Goal: Information Seeking & Learning: Learn about a topic

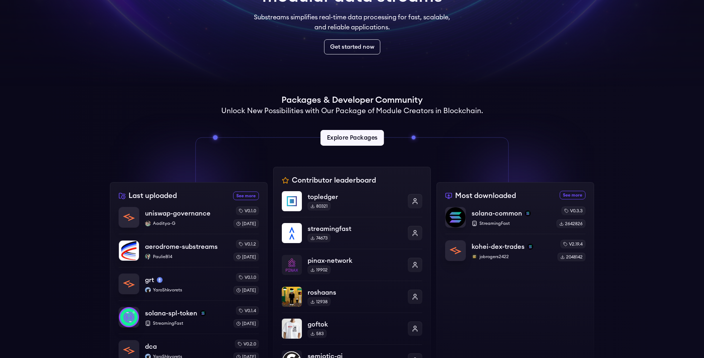
scroll to position [91, 0]
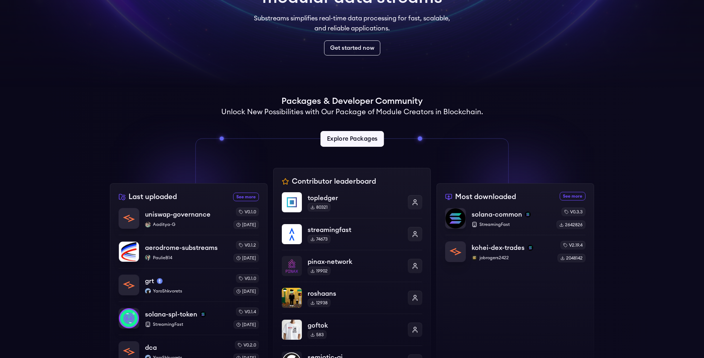
click at [329, 140] on link "Explore Packages" at bounding box center [351, 139] width 63 height 16
click at [345, 139] on link "Explore Packages" at bounding box center [351, 139] width 63 height 16
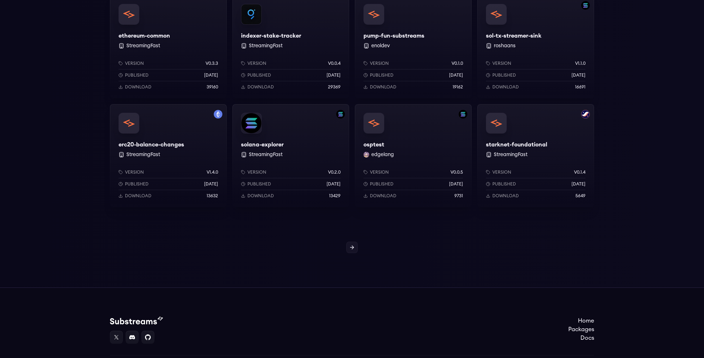
scroll to position [627, 0]
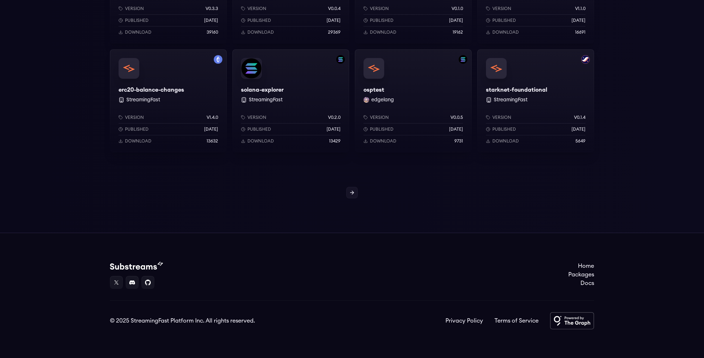
click at [358, 192] on div at bounding box center [352, 192] width 704 height 11
click at [355, 189] on link at bounding box center [351, 192] width 11 height 11
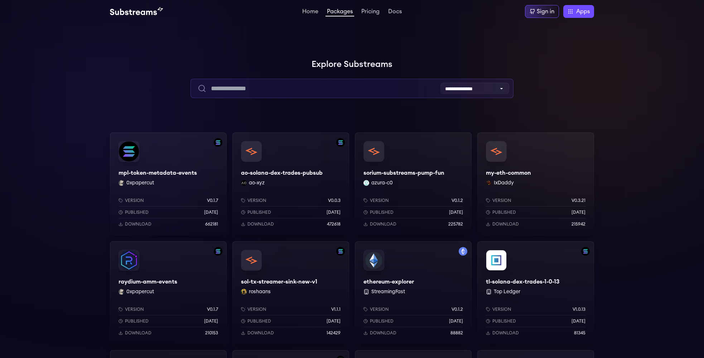
click at [236, 89] on input "text" at bounding box center [351, 88] width 322 height 19
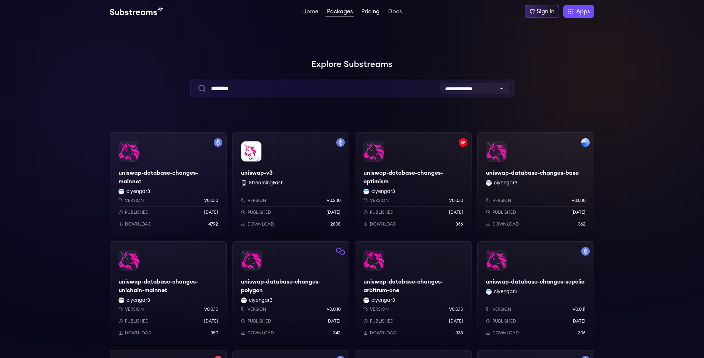
type input "*******"
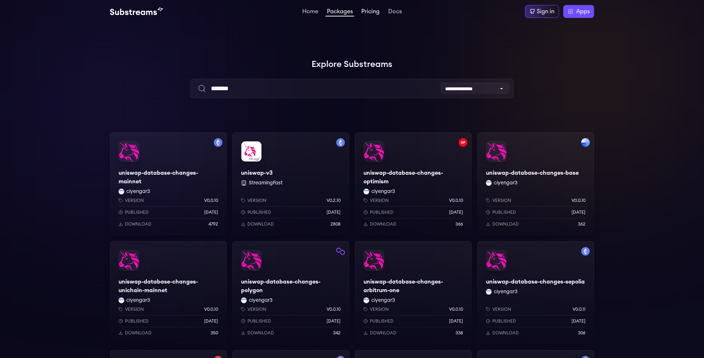
click at [368, 14] on link "Pricing" at bounding box center [370, 12] width 21 height 7
click at [163, 173] on div "uniswap-database-changes-mainnet ciyengar3 Version v0.0.10 Published 1 weeks ag…" at bounding box center [168, 183] width 117 height 103
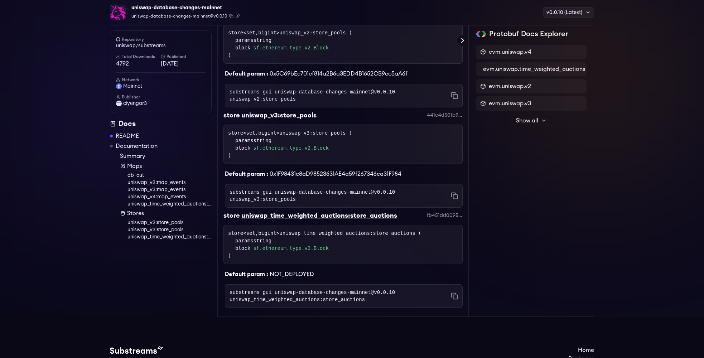
scroll to position [824, 0]
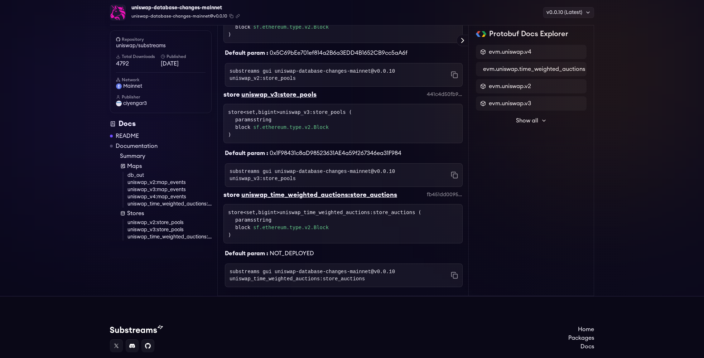
click at [172, 196] on link "uniswap_v4:map_events" at bounding box center [169, 196] width 84 height 7
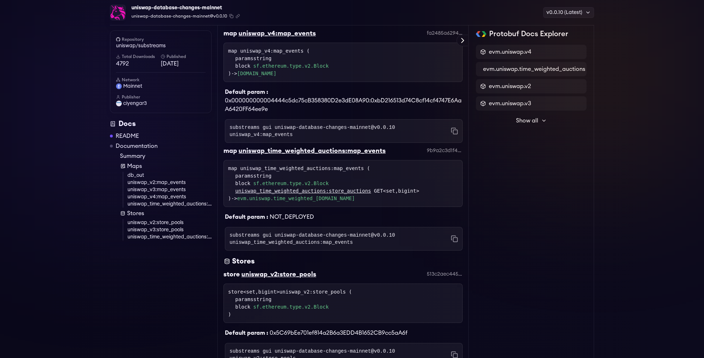
click at [146, 221] on link "uniswap_v2:store_pools" at bounding box center [169, 222] width 84 height 7
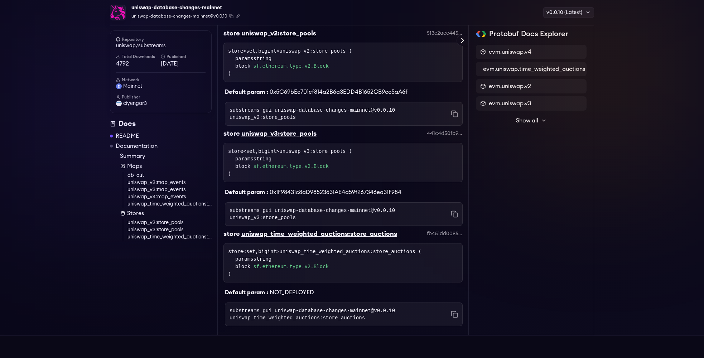
click at [155, 231] on link "uniswap_v3:store_pools" at bounding box center [169, 229] width 84 height 7
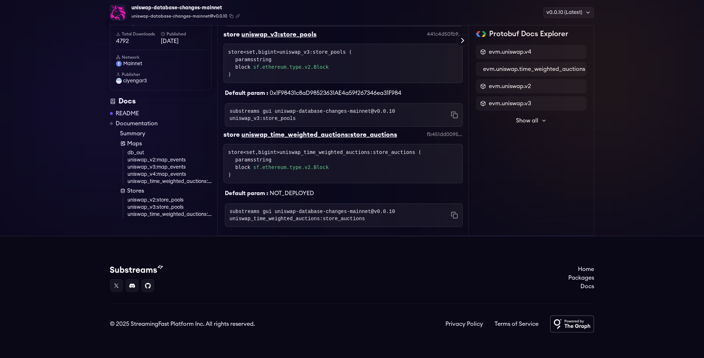
scroll to position [885, 0]
click at [156, 209] on link "uniswap_v3:store_pools" at bounding box center [169, 206] width 84 height 7
click at [155, 210] on link "uniswap_time_weighted_auctions:store_auctions" at bounding box center [169, 213] width 84 height 7
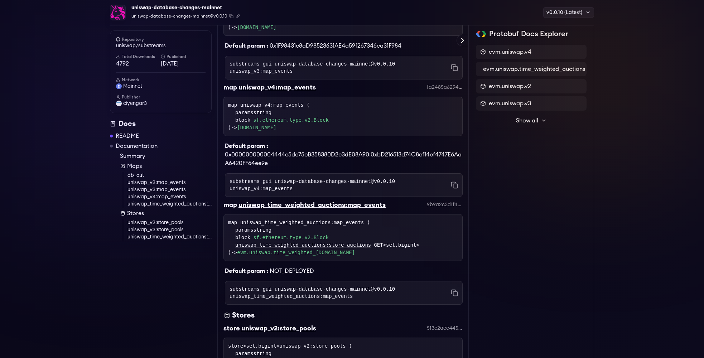
scroll to position [370, 0]
